Goal: Task Accomplishment & Management: Complete application form

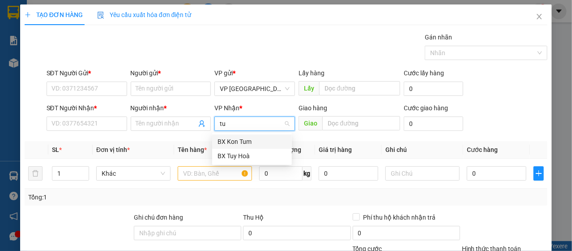
type input "tuy"
click at [241, 137] on div "BX Tuy Hoà" at bounding box center [252, 142] width 69 height 10
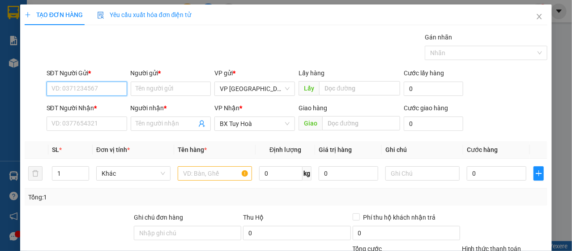
click at [105, 90] on input "SĐT Người Gửi *" at bounding box center [87, 89] width 81 height 14
click at [106, 88] on input "SĐT Người Gửi *" at bounding box center [87, 89] width 81 height 14
type input "0913387909"
click at [90, 108] on div "0913387909 - HÙNG" at bounding box center [86, 106] width 69 height 10
type input "HÙNG"
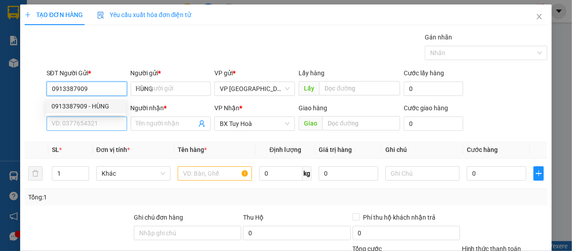
type input "30.000"
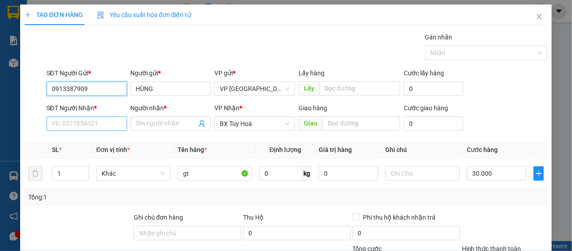
type input "0913387909"
click at [96, 126] on input "SĐT Người Nhận *" at bounding box center [87, 123] width 81 height 14
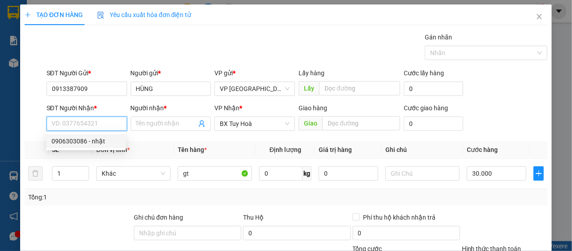
click at [100, 140] on div "0906303086 - nhật" at bounding box center [86, 141] width 69 height 10
type input "0906303086"
type input "nhật"
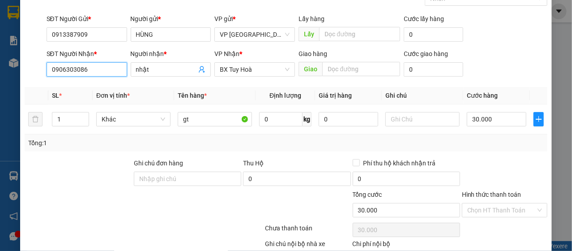
scroll to position [107, 0]
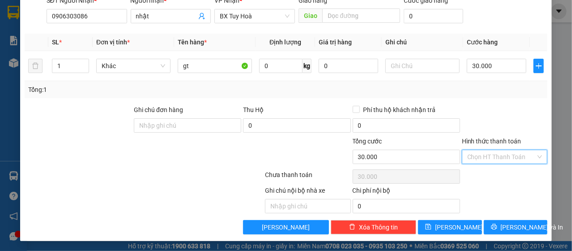
click at [480, 159] on input "Hình thức thanh toán" at bounding box center [502, 156] width 69 height 13
click at [481, 171] on div "Tại văn phòng" at bounding box center [499, 174] width 74 height 10
type input "0"
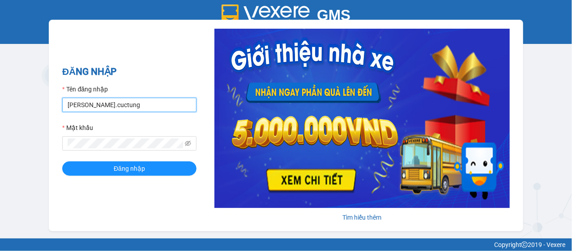
click at [117, 100] on input "[PERSON_NAME].cuctung" at bounding box center [129, 105] width 134 height 14
type input "liem.cuctunglimo"
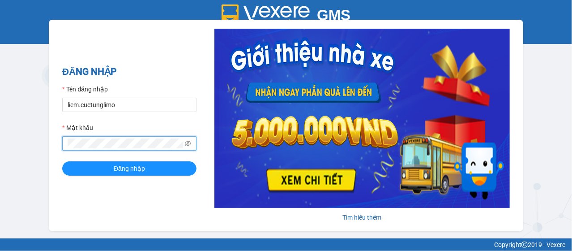
click at [62, 161] on button "Đăng nhập" at bounding box center [129, 168] width 134 height 14
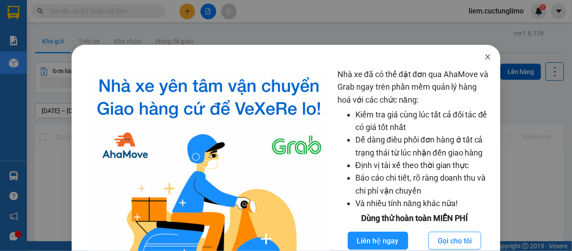
click at [485, 61] on span "Close" at bounding box center [488, 57] width 25 height 25
